Goal: Task Accomplishment & Management: Manage account settings

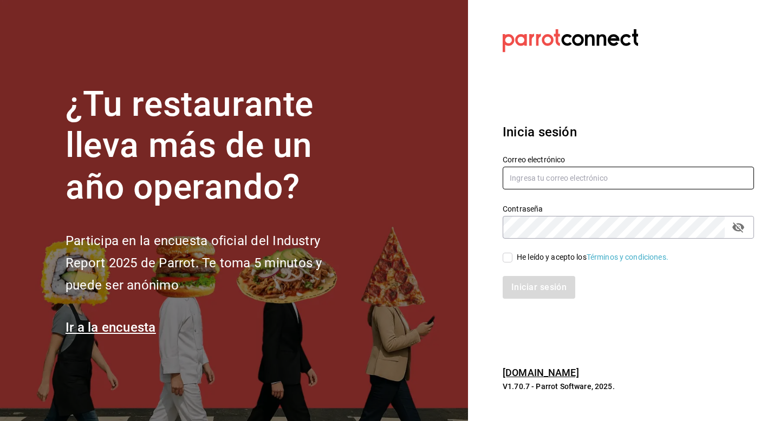
click at [533, 182] on input "text" at bounding box center [628, 178] width 251 height 23
paste input "32440"
type input "32440"
paste input "[EMAIL_ADDRESS][DOMAIN_NAME]"
type input "[EMAIL_ADDRESS][DOMAIN_NAME]"
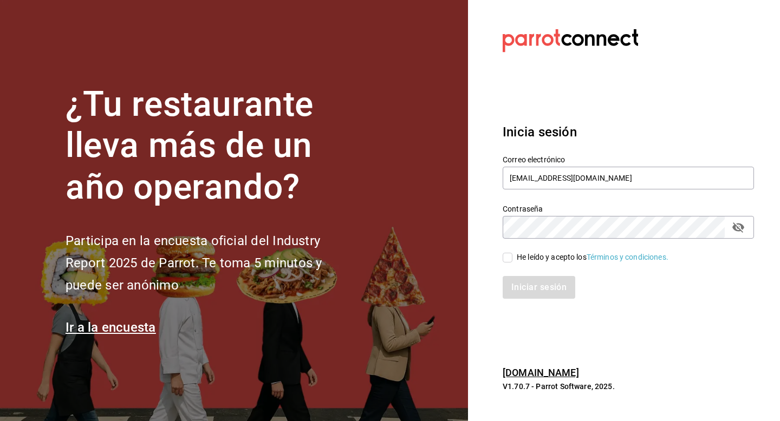
click at [545, 252] on div "He leído y acepto los Términos y condiciones." at bounding box center [593, 257] width 152 height 11
click at [512, 253] on input "He leído y acepto los Términos y condiciones." at bounding box center [508, 258] width 10 height 10
checkbox input "true"
click at [544, 285] on button "Iniciar sesión" at bounding box center [540, 287] width 74 height 23
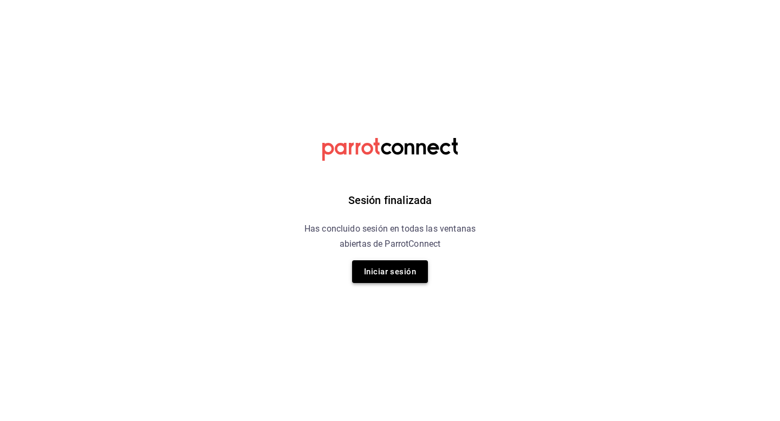
click at [409, 282] on button "Iniciar sesión" at bounding box center [390, 271] width 76 height 23
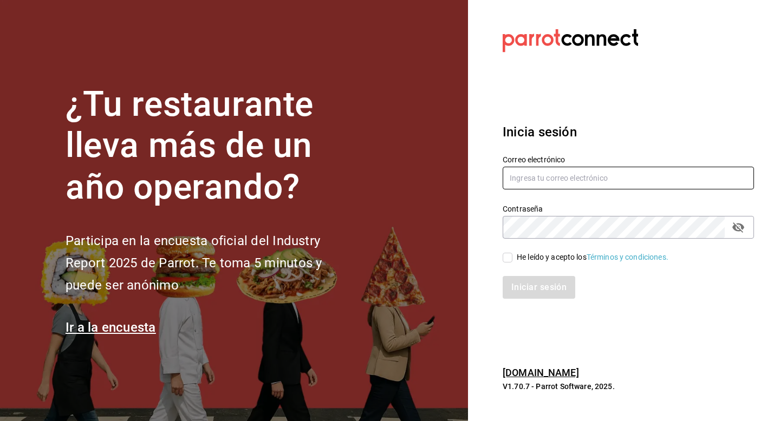
click at [577, 171] on input "text" at bounding box center [628, 178] width 251 height 23
paste input "[EMAIL_ADDRESS][DOMAIN_NAME]"
type input "[EMAIL_ADDRESS][DOMAIN_NAME]"
click at [558, 257] on div "He leído y acepto los Términos y condiciones." at bounding box center [593, 257] width 152 height 11
click at [512, 257] on input "He leído y acepto los Términos y condiciones." at bounding box center [508, 258] width 10 height 10
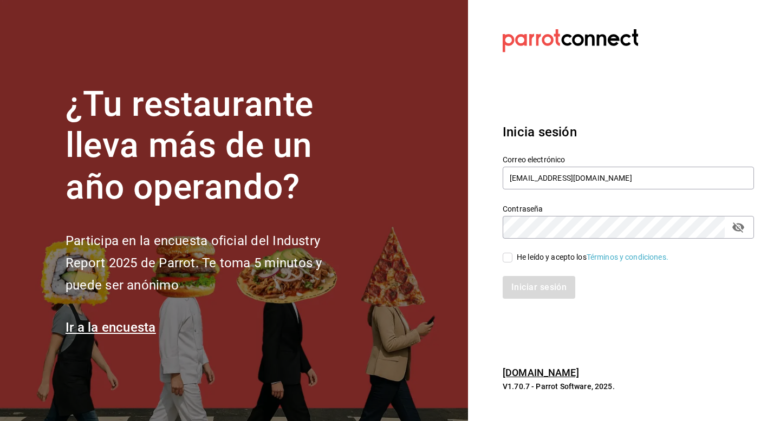
checkbox input "true"
click at [539, 292] on button "Iniciar sesión" at bounding box center [540, 287] width 74 height 23
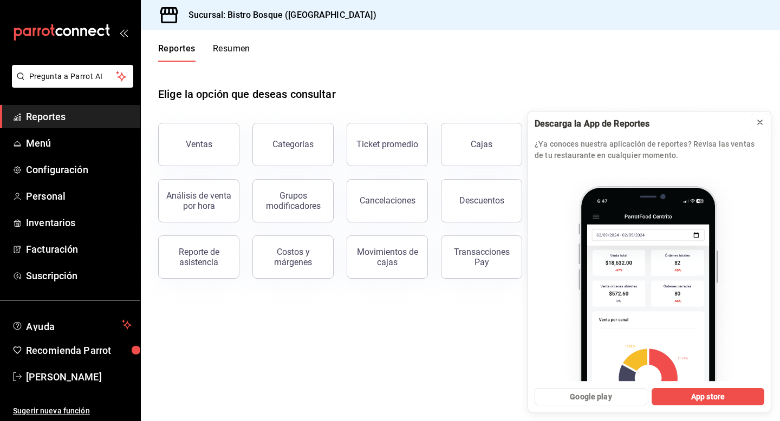
click at [758, 125] on icon at bounding box center [759, 122] width 9 height 9
